Goal: Information Seeking & Learning: Learn about a topic

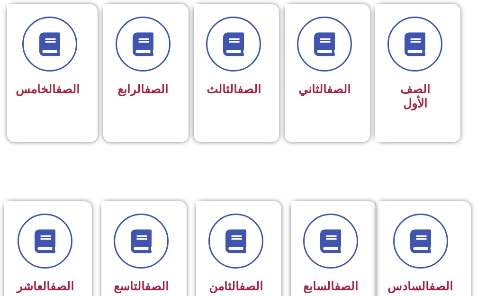
scroll to position [237, 0]
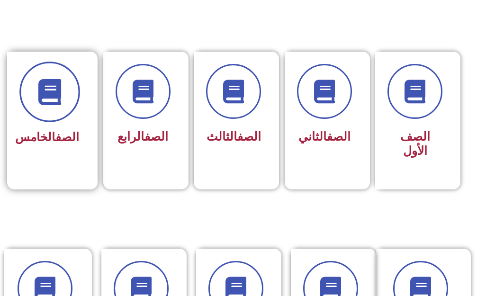
click at [60, 99] on icon at bounding box center [49, 92] width 26 height 26
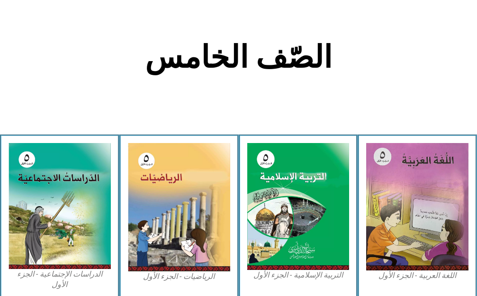
scroll to position [237, 0]
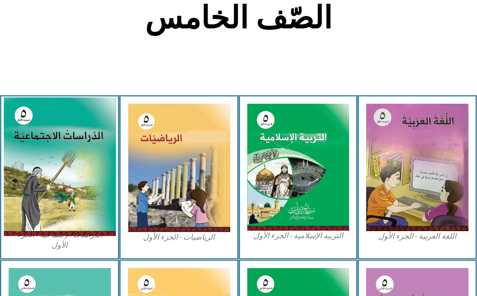
click at [74, 125] on img at bounding box center [59, 166] width 112 height 139
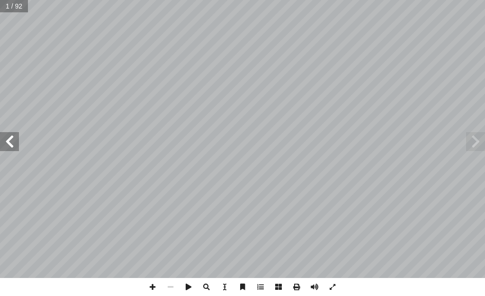
click at [14, 137] on span at bounding box center [9, 141] width 19 height 19
click at [15, 137] on span at bounding box center [9, 141] width 19 height 19
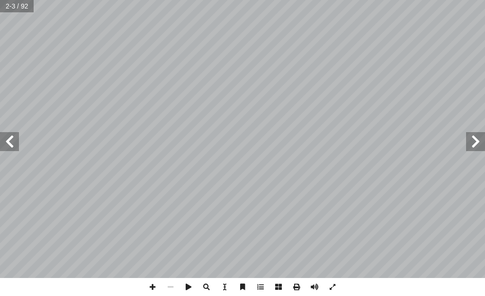
click at [15, 137] on span at bounding box center [9, 141] width 19 height 19
click at [17, 137] on span at bounding box center [9, 141] width 19 height 19
click at [18, 135] on span at bounding box center [9, 141] width 19 height 19
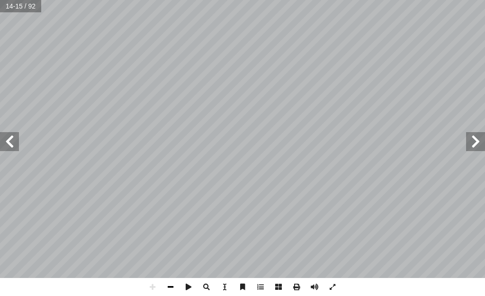
click at [166, 283] on span at bounding box center [170, 287] width 18 height 18
click at [165, 283] on span at bounding box center [170, 287] width 18 height 18
click at [151, 283] on span at bounding box center [152, 287] width 18 height 18
click at [317, 283] on span at bounding box center [314, 287] width 18 height 18
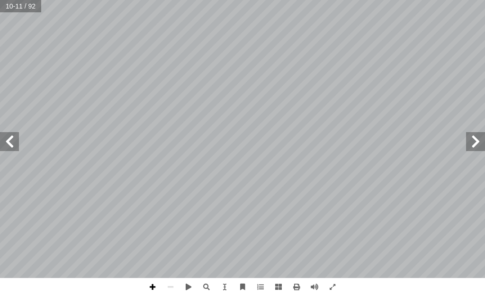
click at [153, 288] on span at bounding box center [152, 287] width 18 height 18
click at [243, 286] on span at bounding box center [242, 287] width 18 height 18
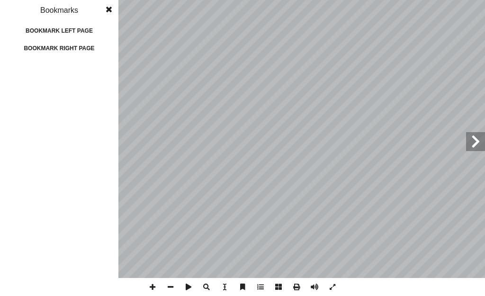
click at [243, 286] on span at bounding box center [242, 287] width 18 height 18
